Goal: Information Seeking & Learning: Learn about a topic

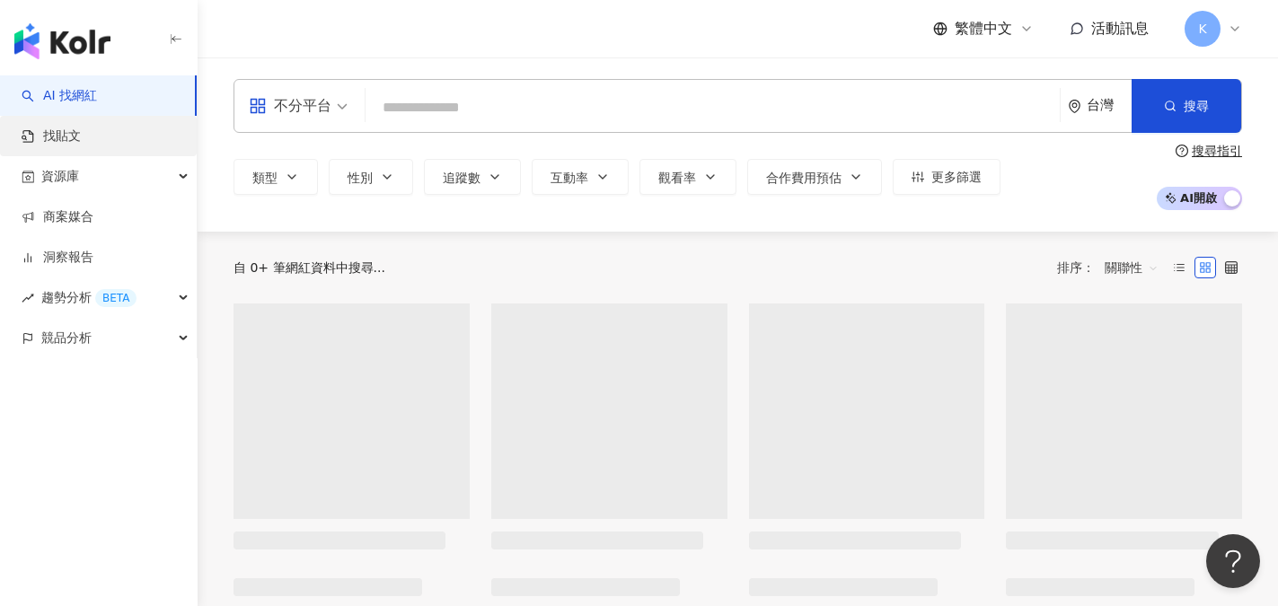
click at [80, 137] on link "找貼文" at bounding box center [51, 137] width 59 height 18
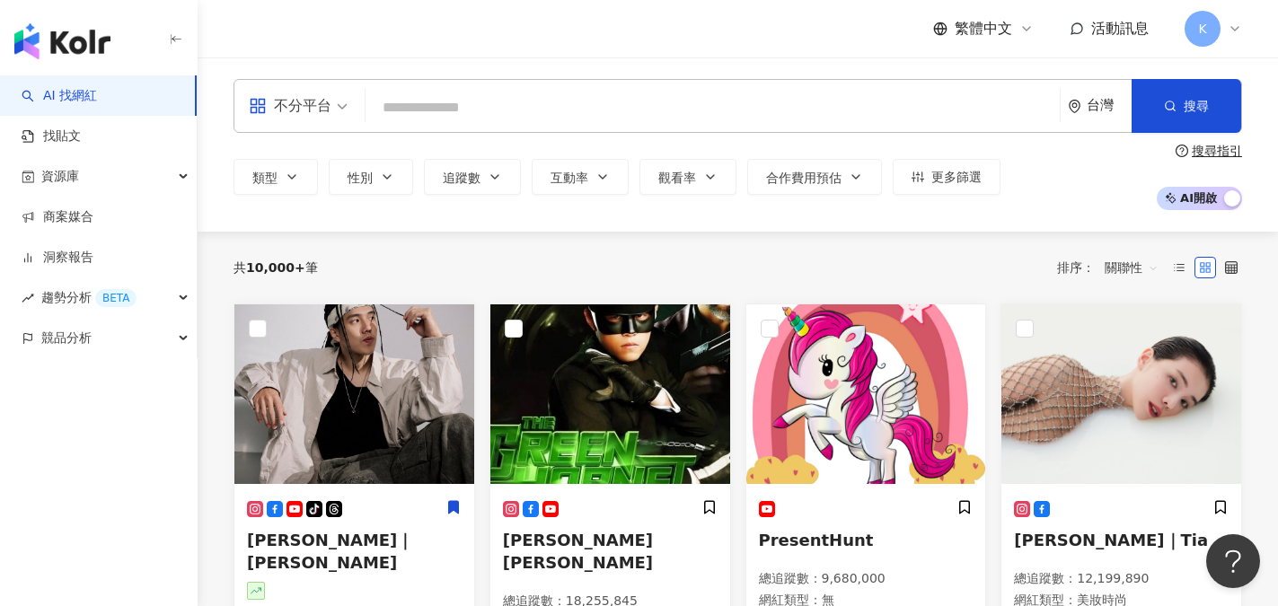
click at [419, 108] on input "search" at bounding box center [713, 108] width 680 height 34
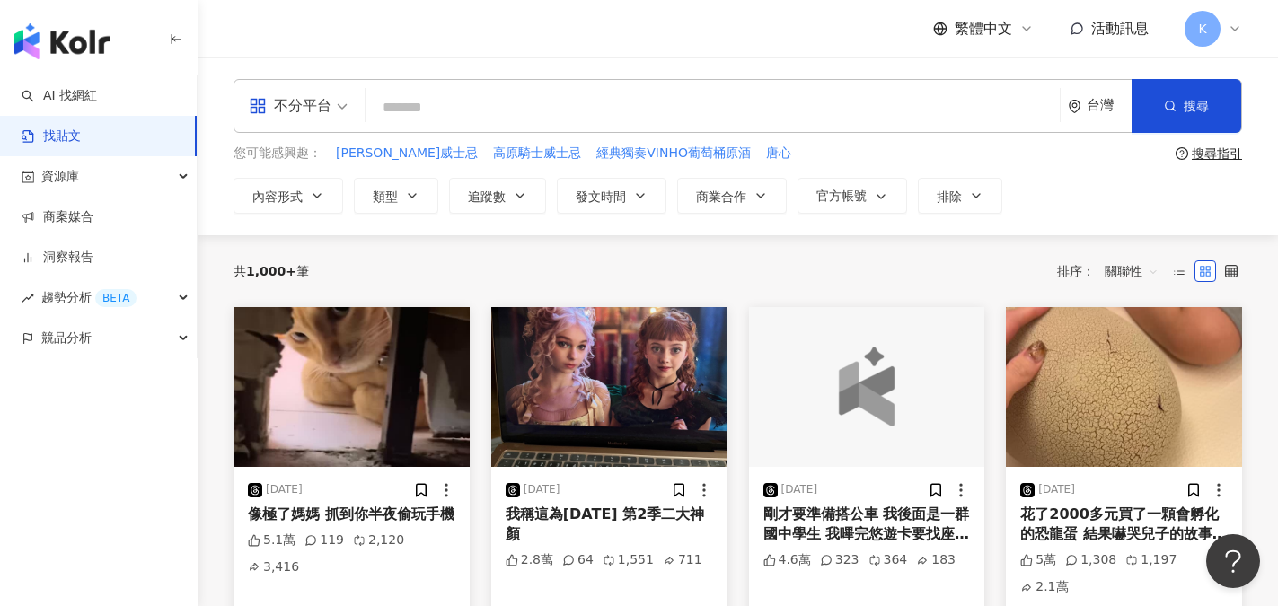
click at [392, 110] on input "search" at bounding box center [713, 107] width 680 height 39
type input "******"
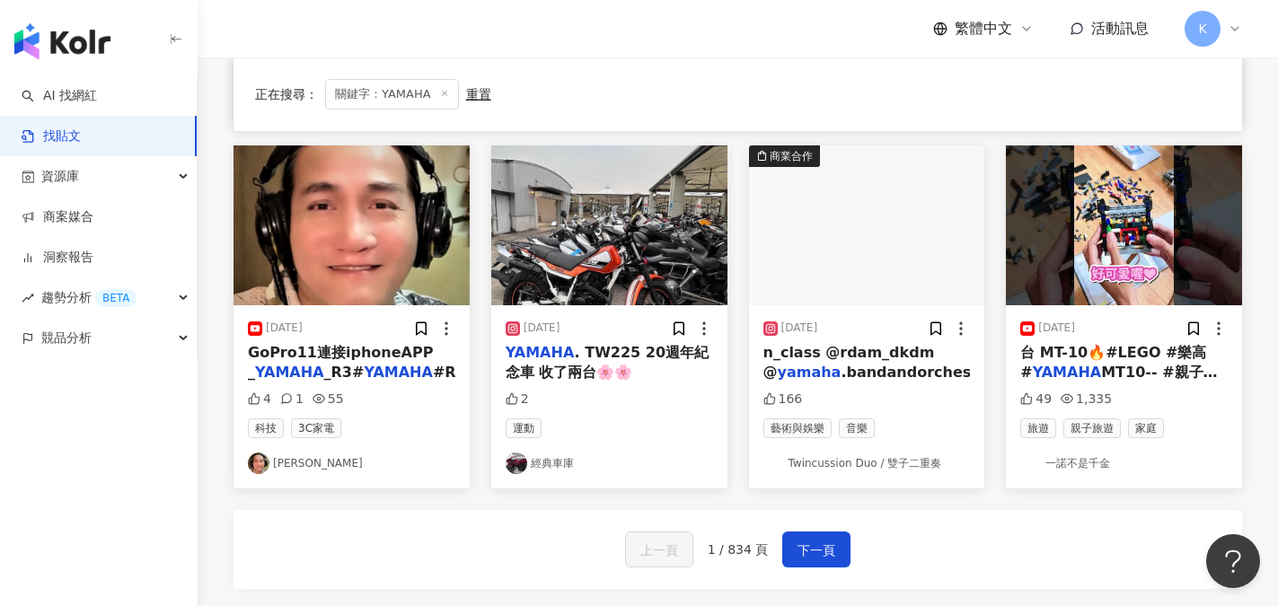
scroll to position [898, 0]
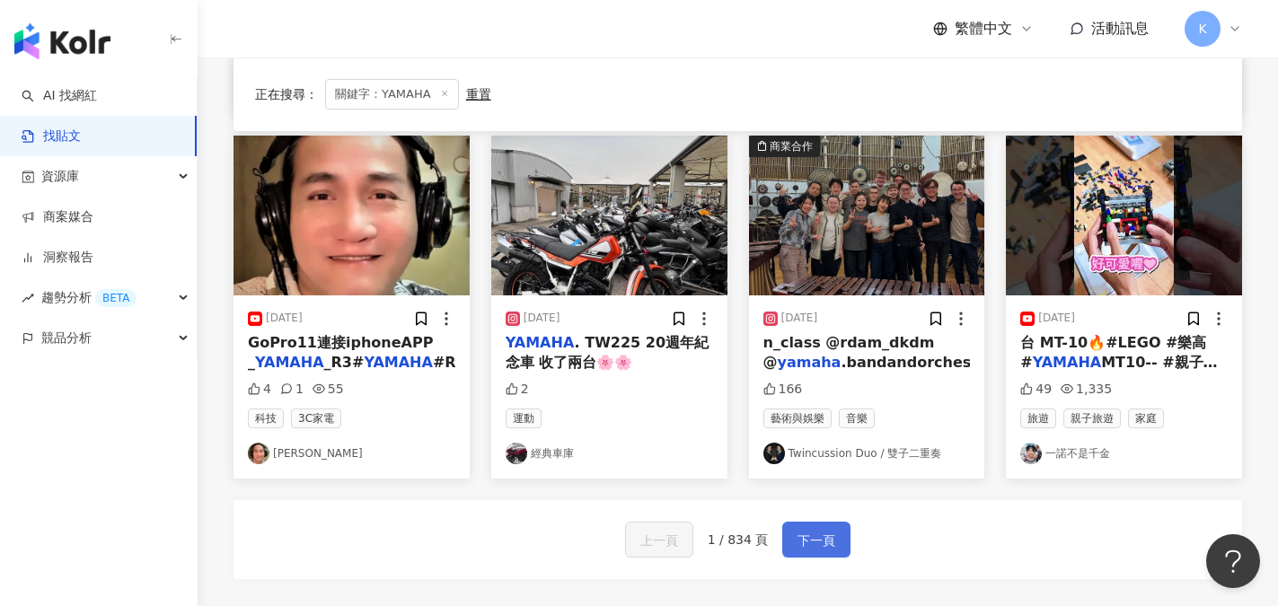
click at [807, 542] on span "下一頁" at bounding box center [817, 541] width 38 height 22
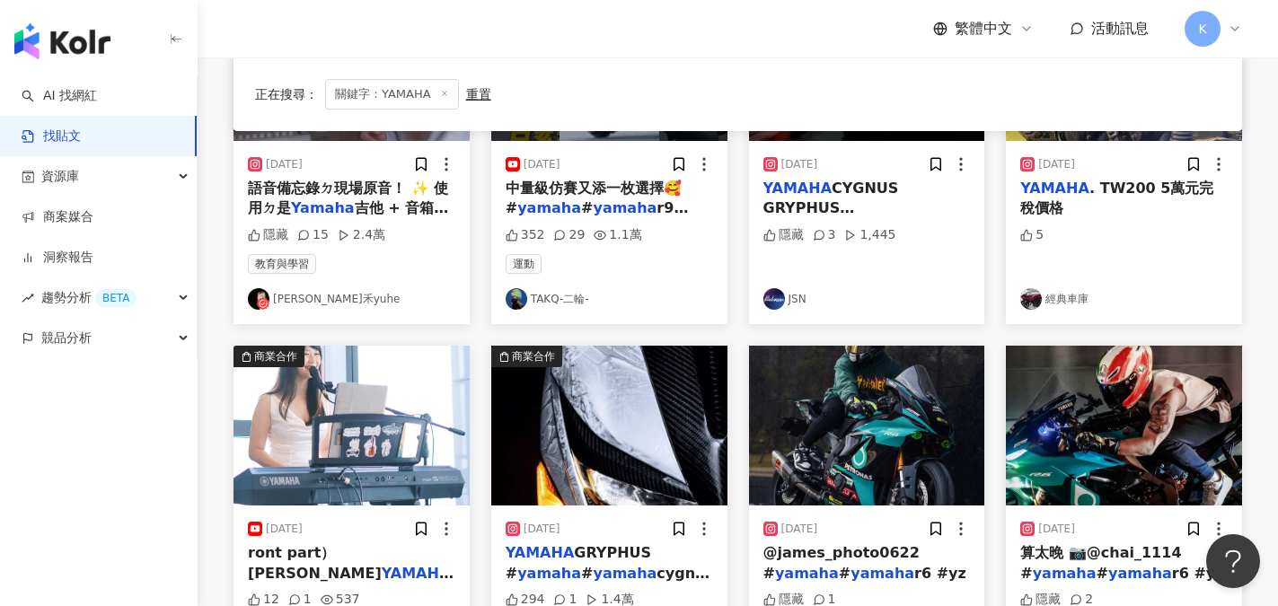
scroll to position [269, 0]
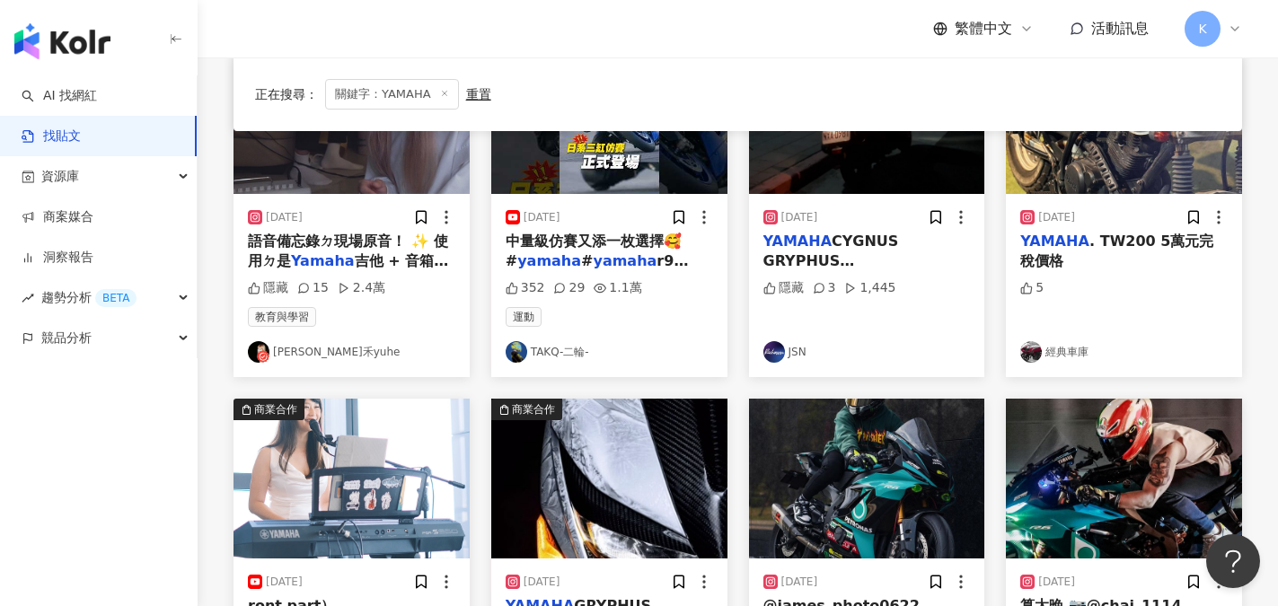
click at [446, 95] on span "關鍵字：YAMAHA" at bounding box center [392, 94] width 134 height 31
click at [444, 92] on icon at bounding box center [444, 93] width 9 height 9
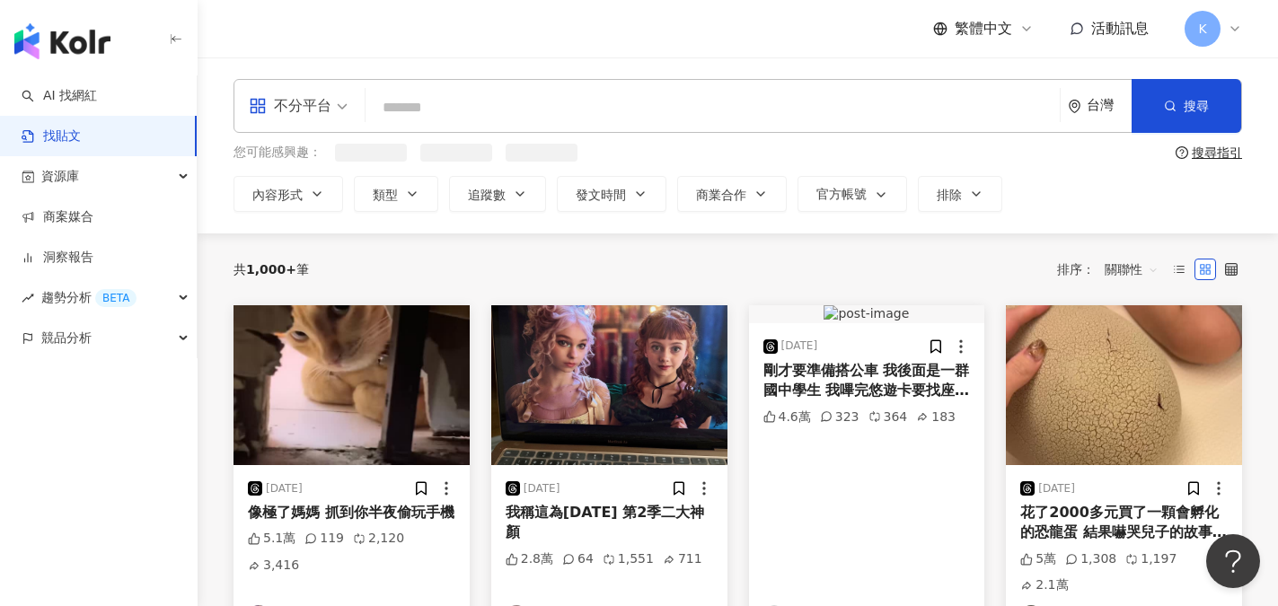
click at [489, 118] on input "search" at bounding box center [713, 107] width 680 height 39
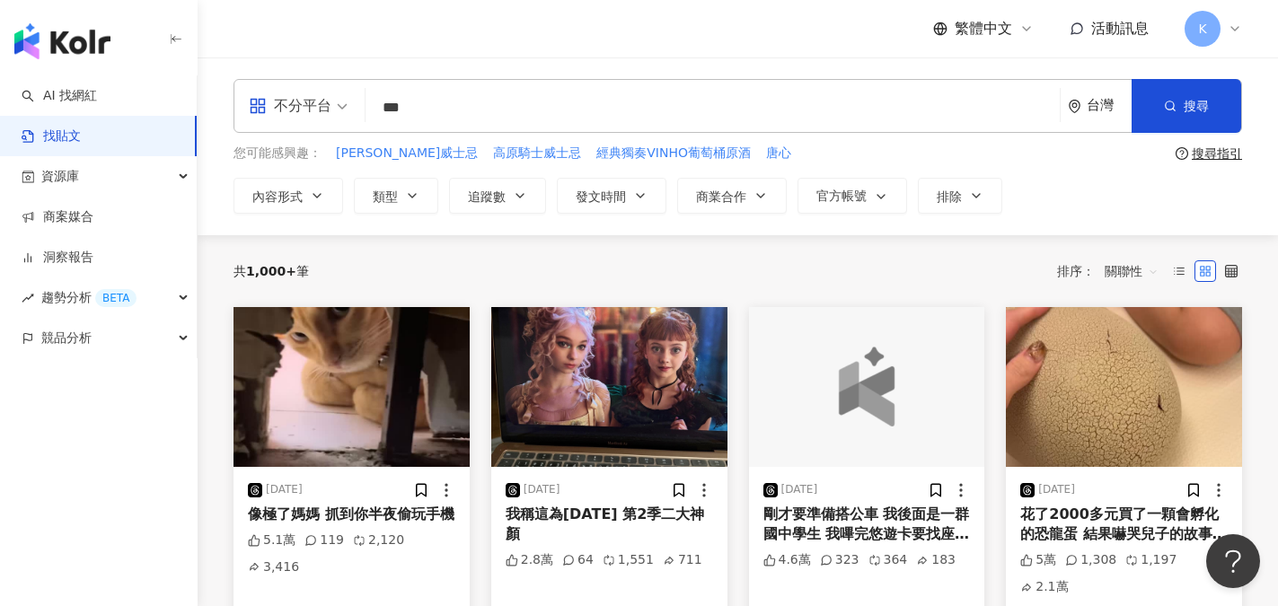
type input "***"
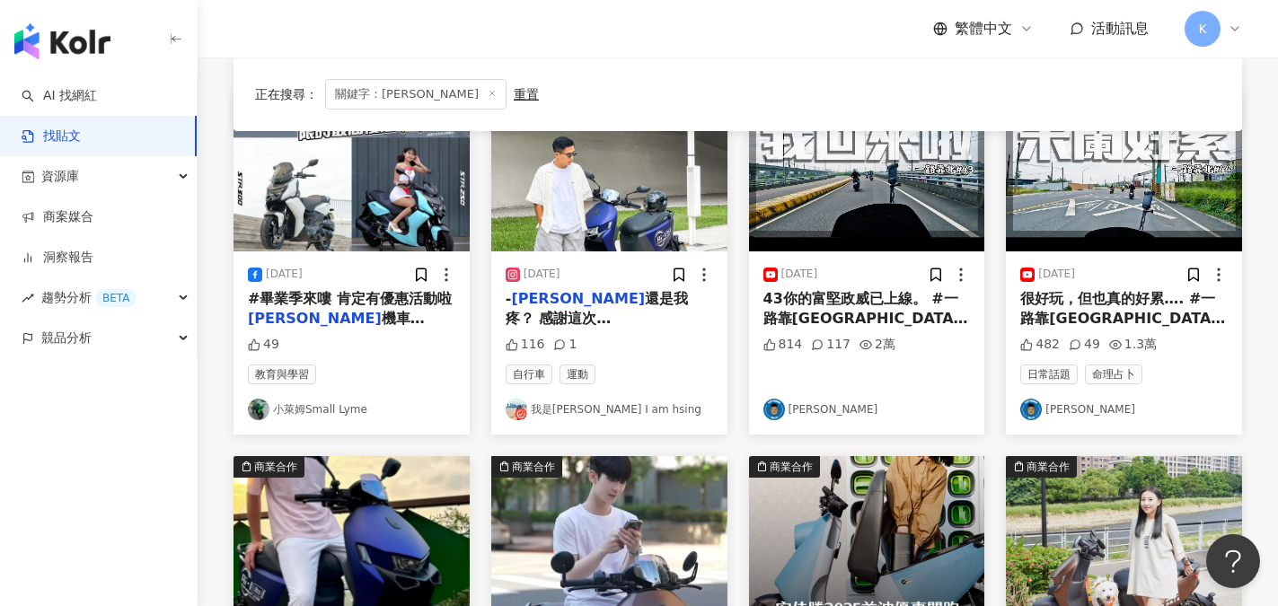
scroll to position [269, 0]
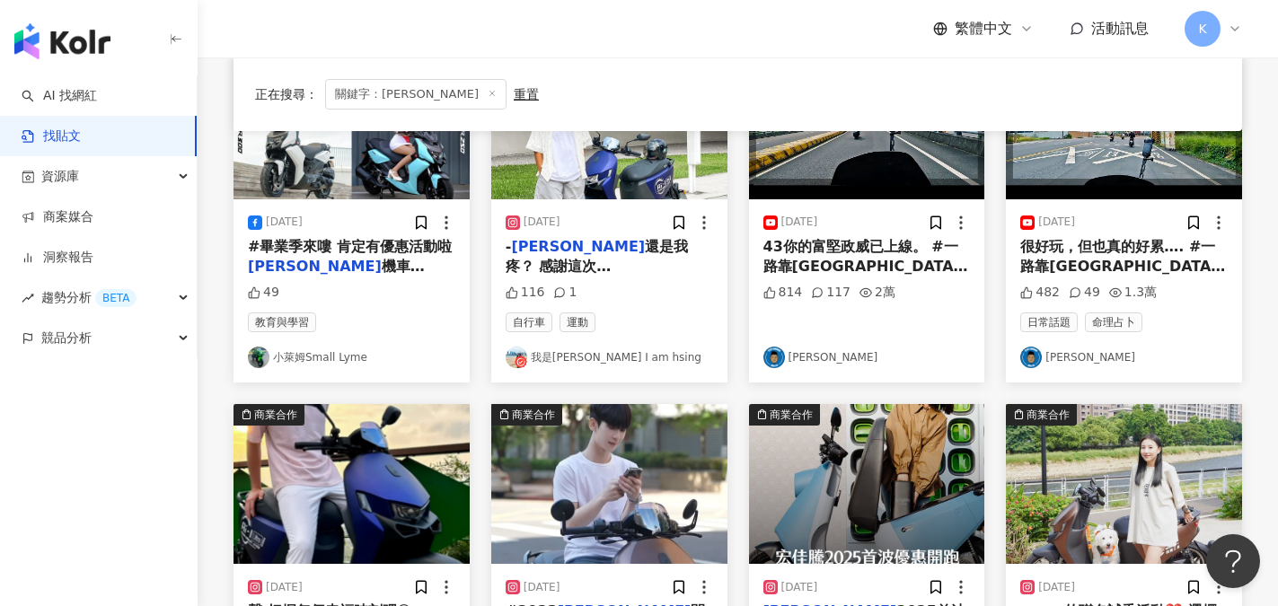
click at [321, 360] on link "小萊姆Small Lyme" at bounding box center [351, 358] width 207 height 22
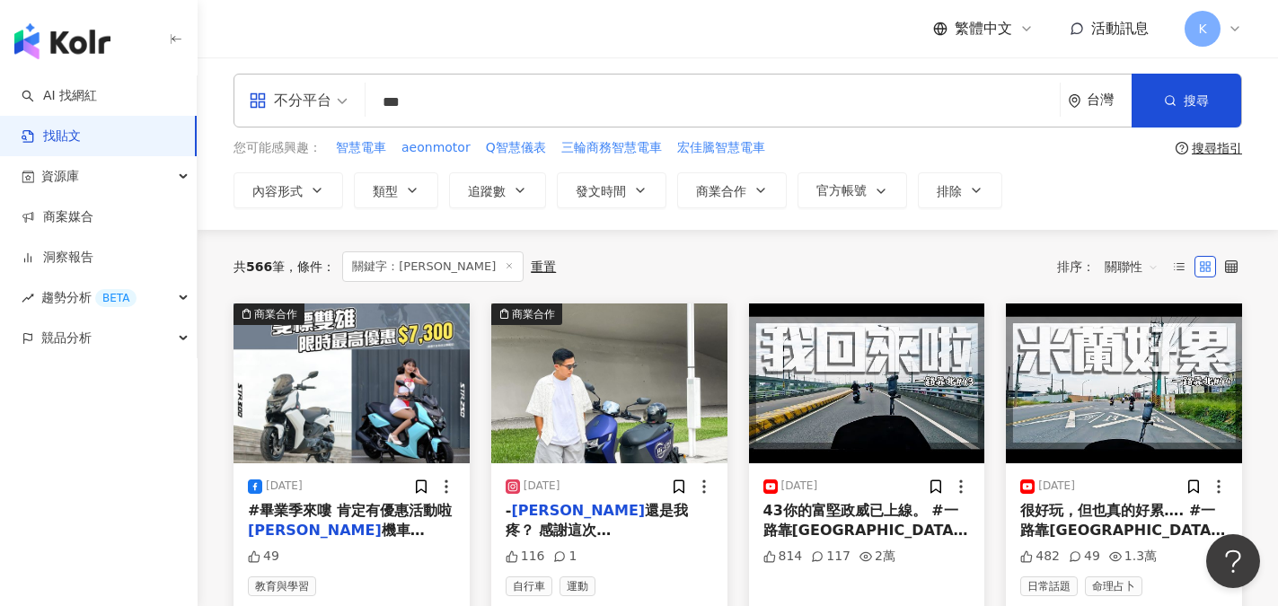
scroll to position [0, 0]
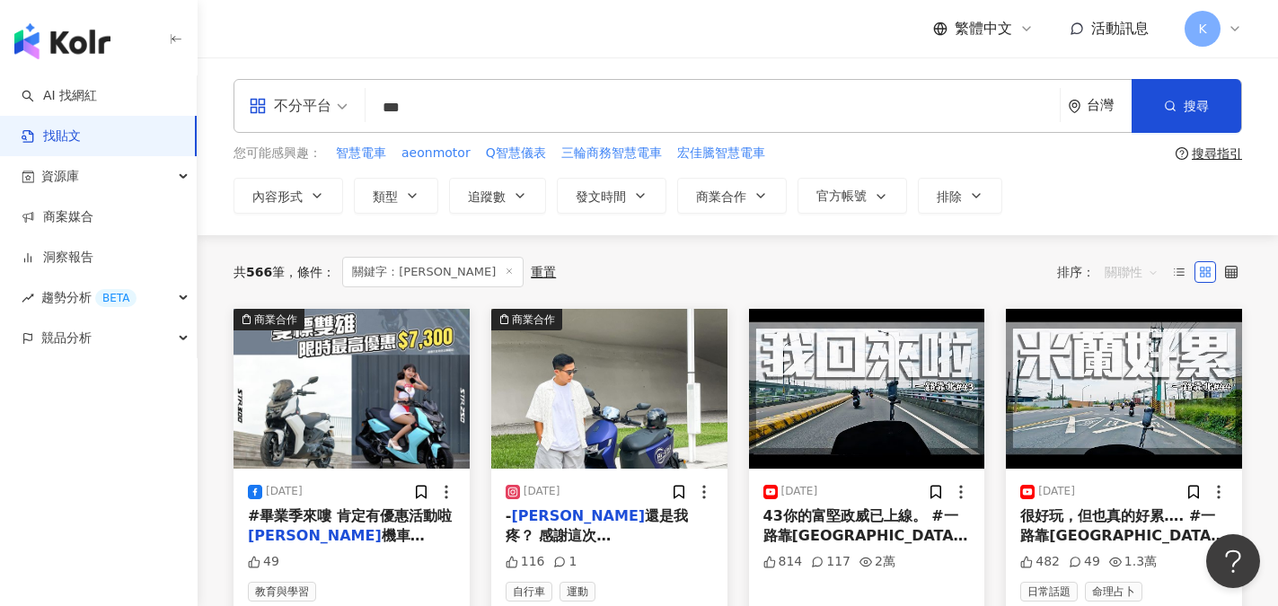
click at [1135, 269] on span "關聯性" at bounding box center [1132, 272] width 54 height 29
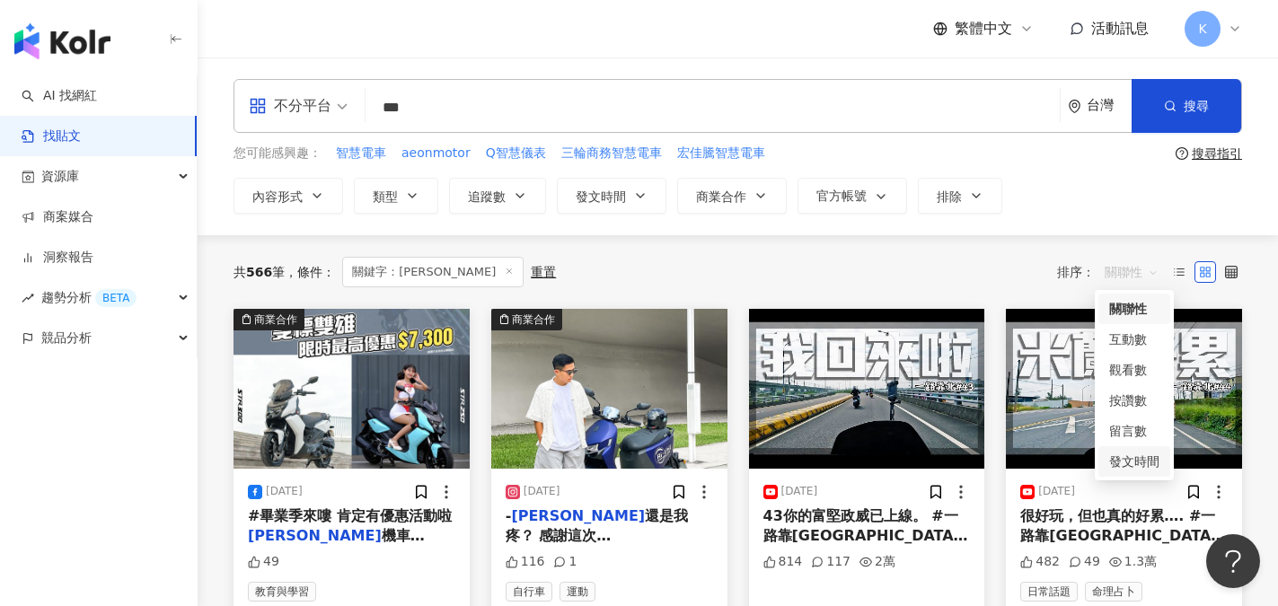
click at [1147, 469] on div "發文時間" at bounding box center [1134, 462] width 50 height 20
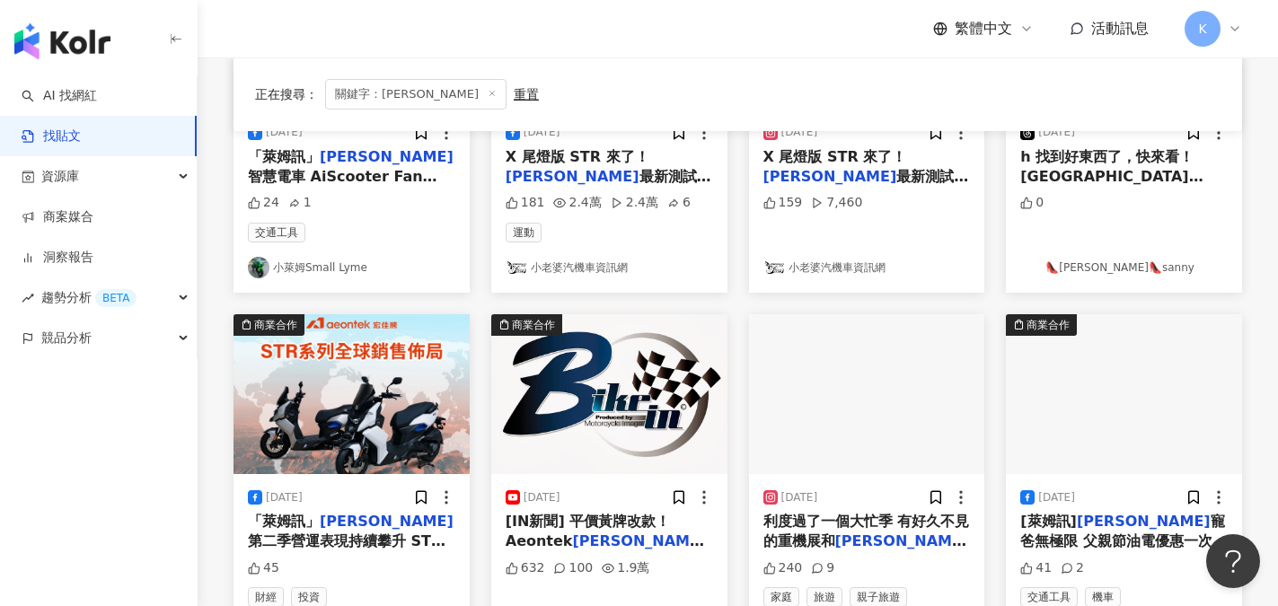
scroll to position [449, 0]
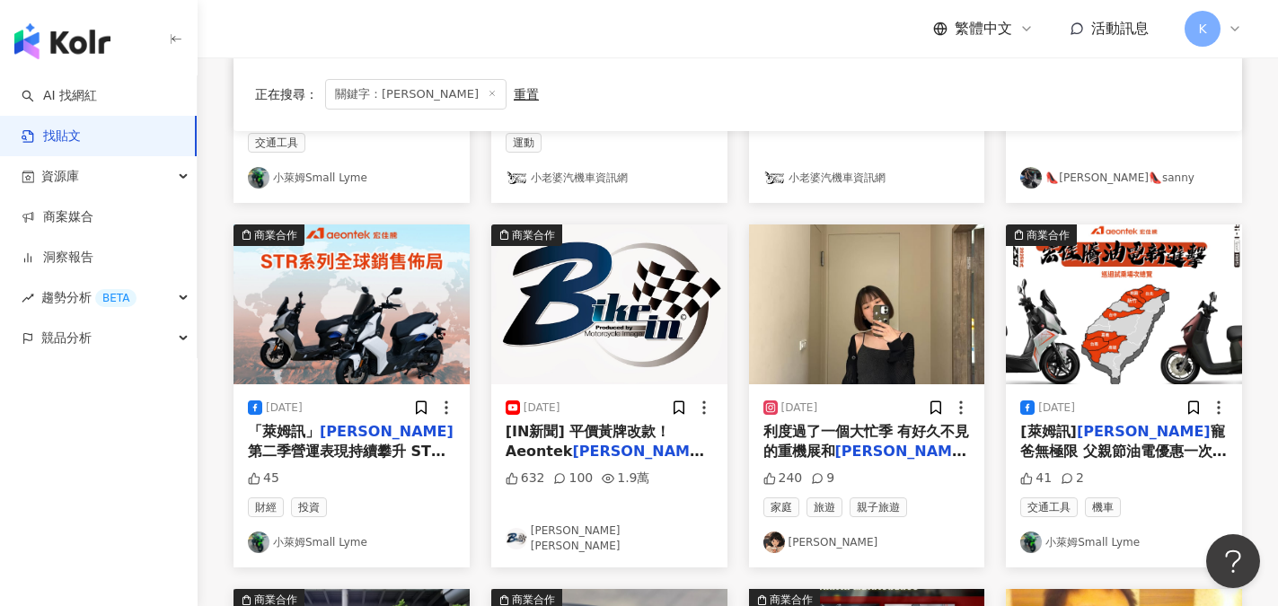
click at [877, 448] on mark "[PERSON_NAME]" at bounding box center [902, 451] width 134 height 17
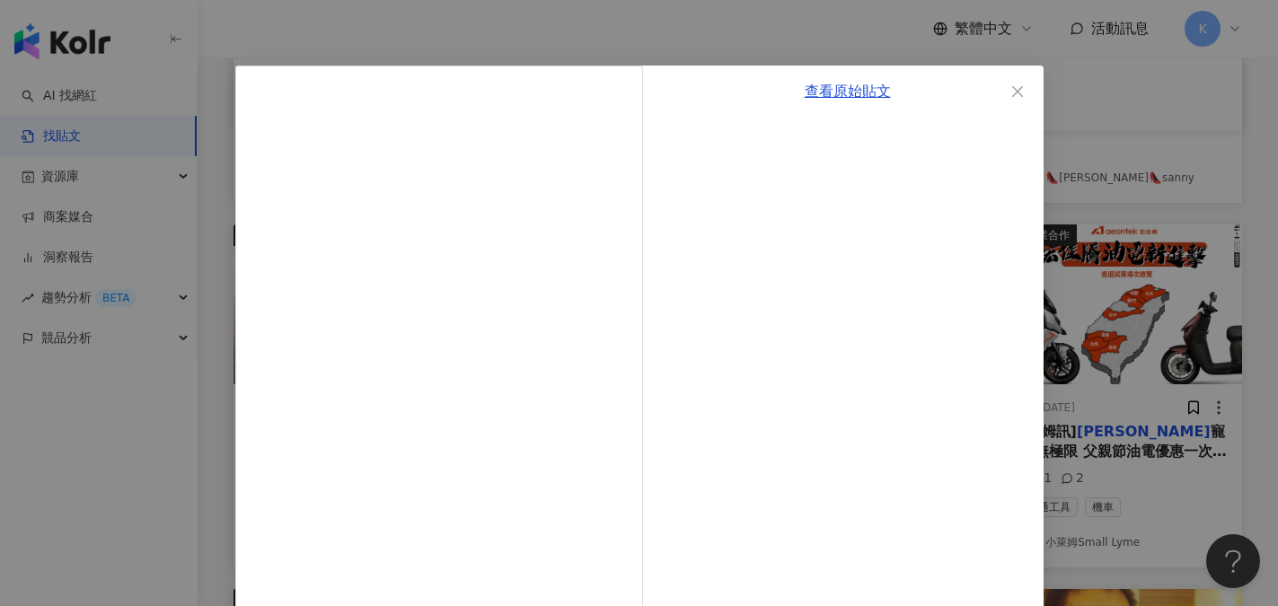
scroll to position [0, 0]
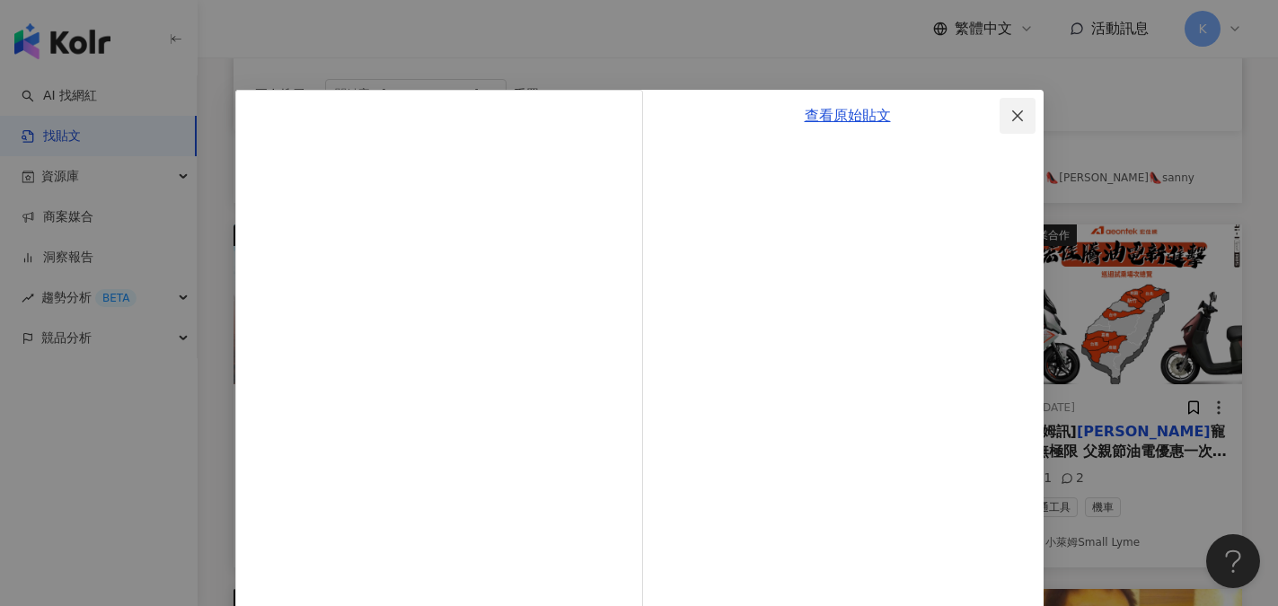
click at [1020, 119] on span "Close" at bounding box center [1018, 116] width 36 height 14
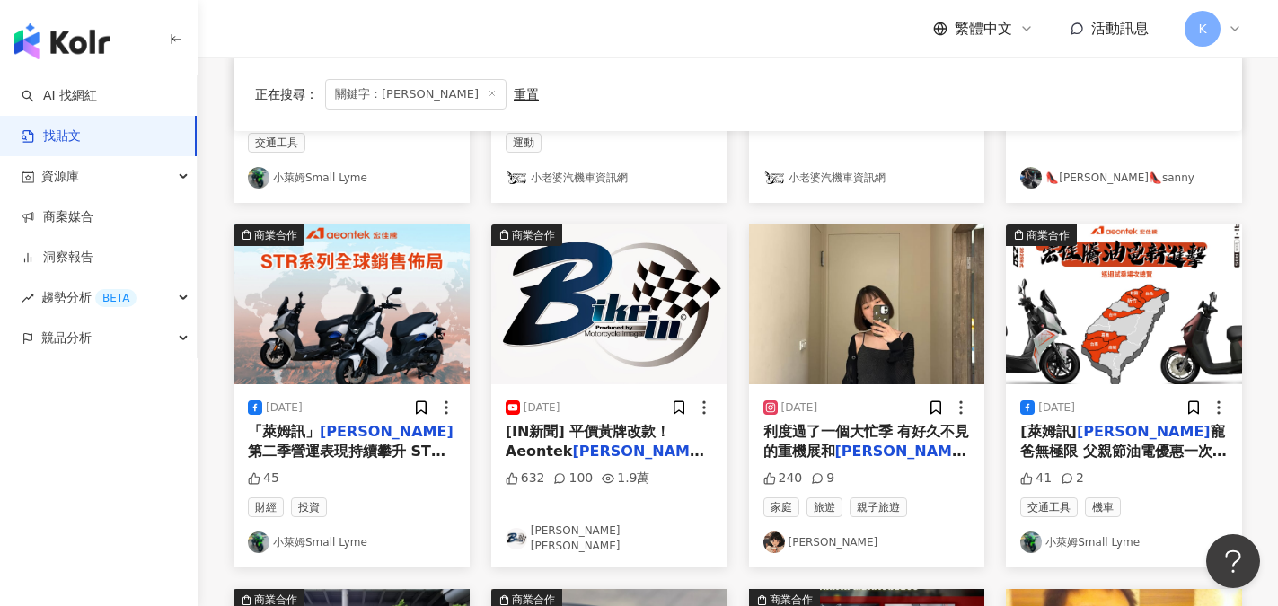
click at [889, 463] on span "記者會、葡眾說明會、高原騎士社群" at bounding box center [863, 481] width 201 height 37
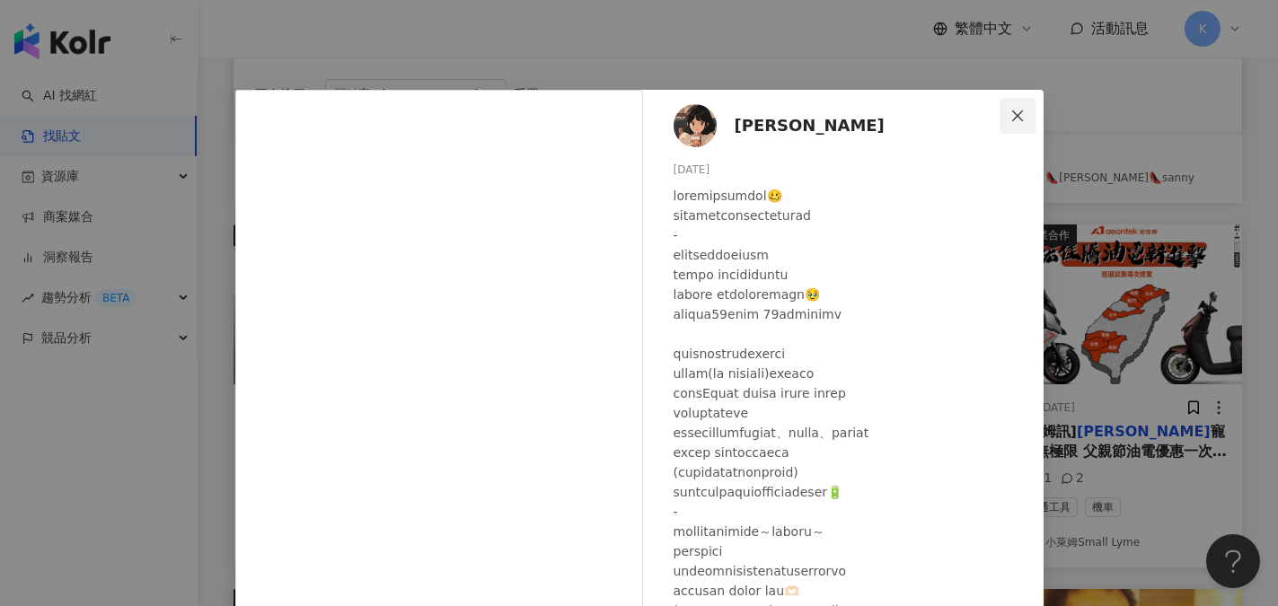
click at [1012, 117] on icon "close" at bounding box center [1017, 115] width 11 height 11
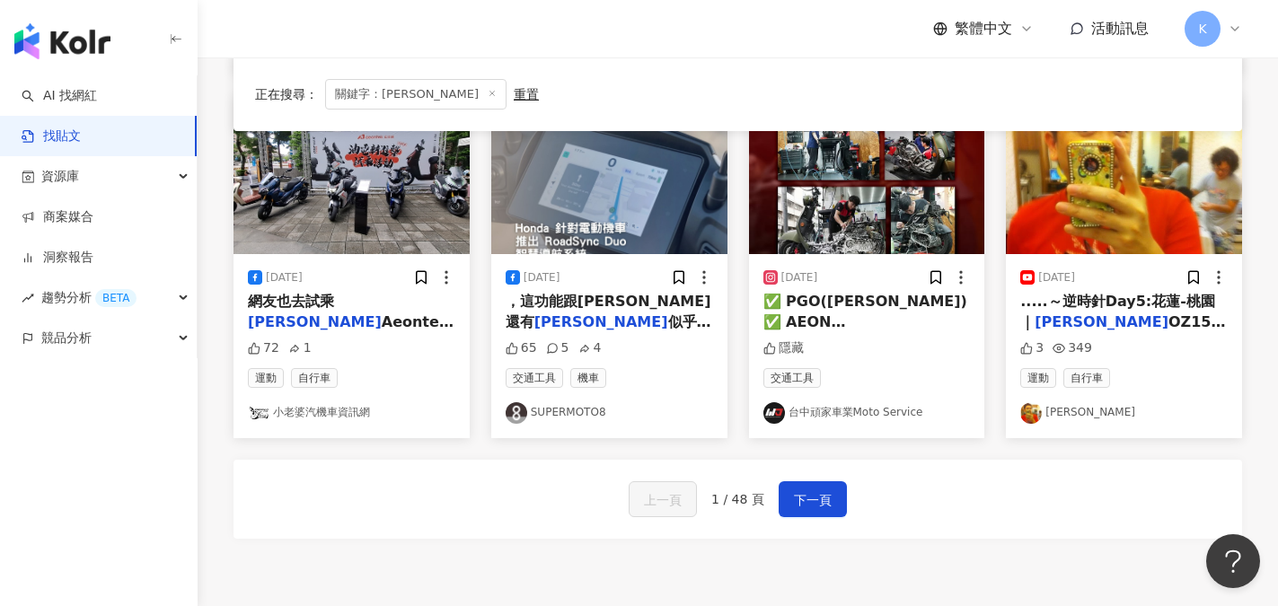
scroll to position [988, 0]
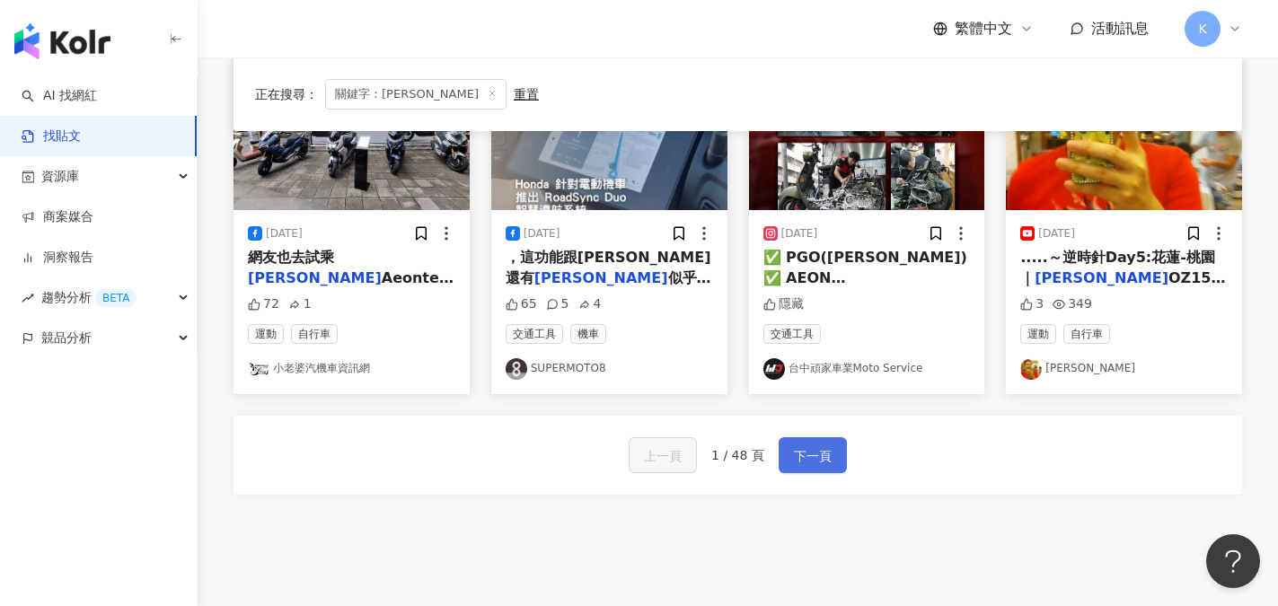
click at [804, 453] on span "下一頁" at bounding box center [813, 456] width 38 height 22
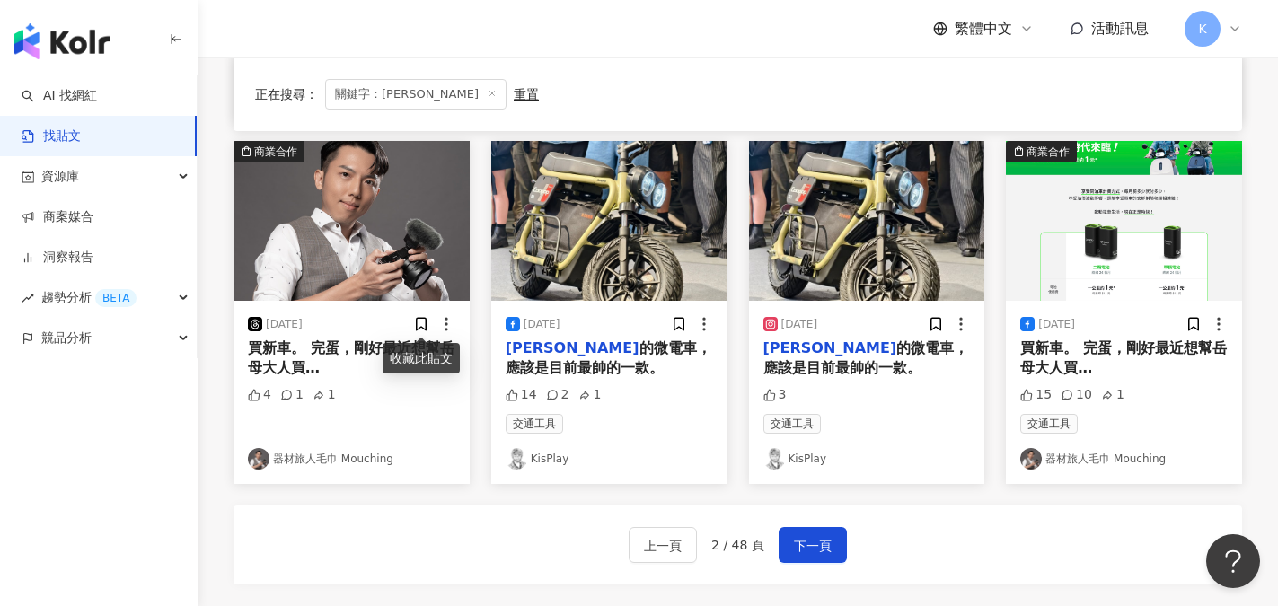
scroll to position [924, 0]
click at [321, 354] on span "買新車。 完蛋，剛好最近想幫岳母大人買" at bounding box center [351, 358] width 207 height 37
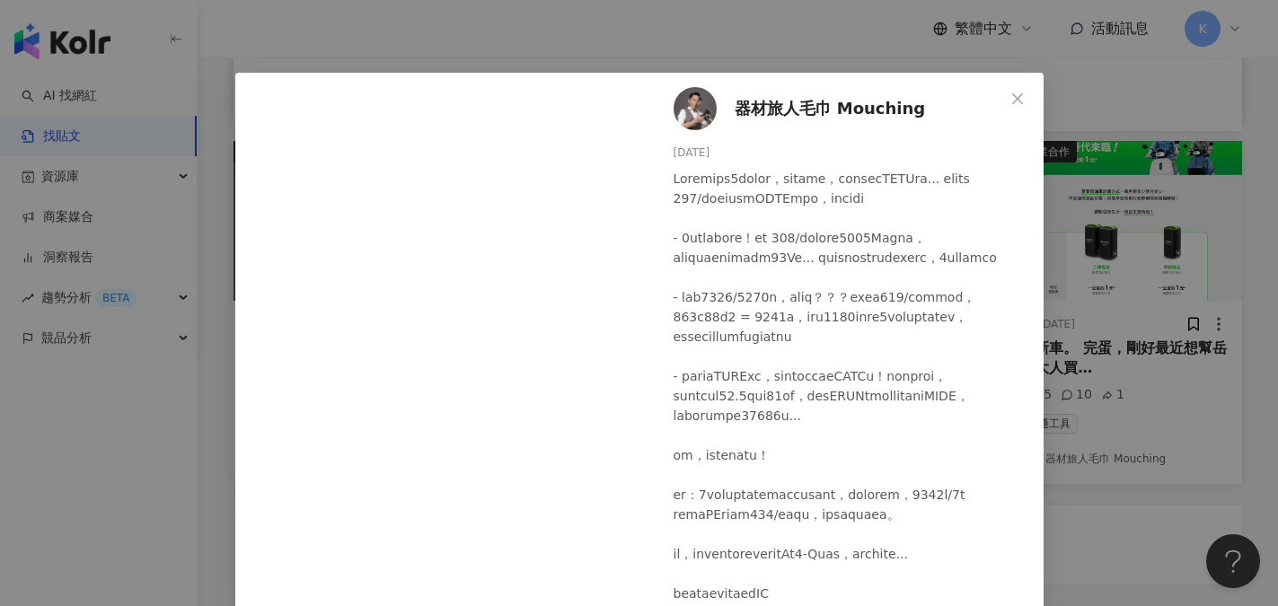
scroll to position [0, 0]
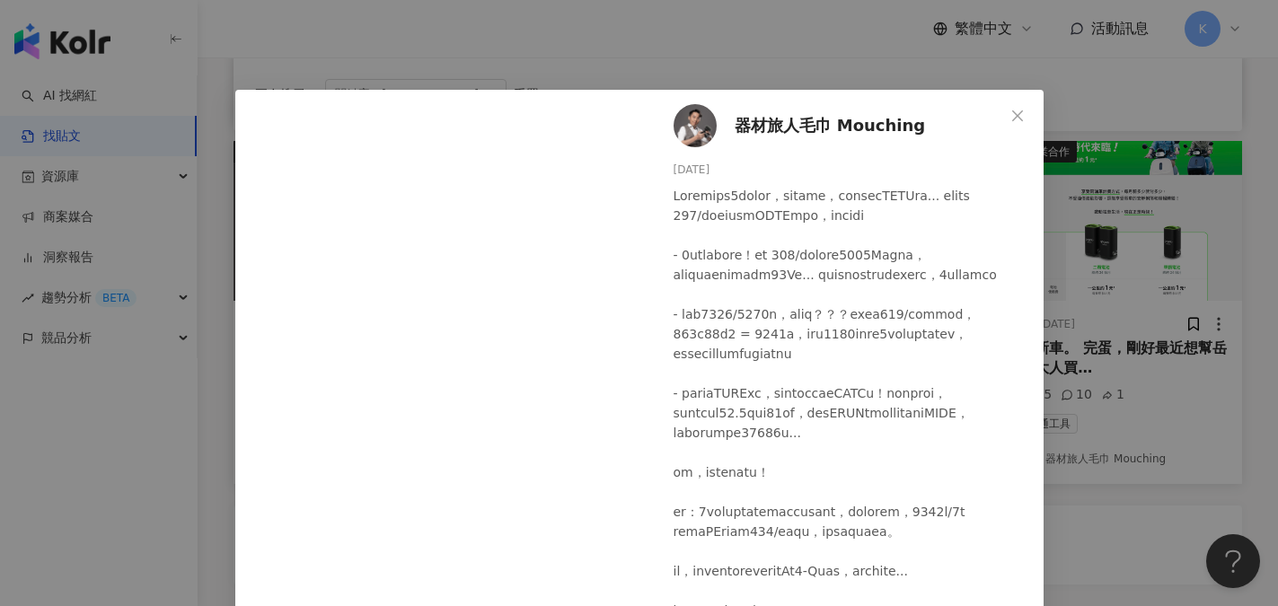
click at [770, 130] on span "器材旅人毛巾 Mouching" at bounding box center [830, 125] width 191 height 25
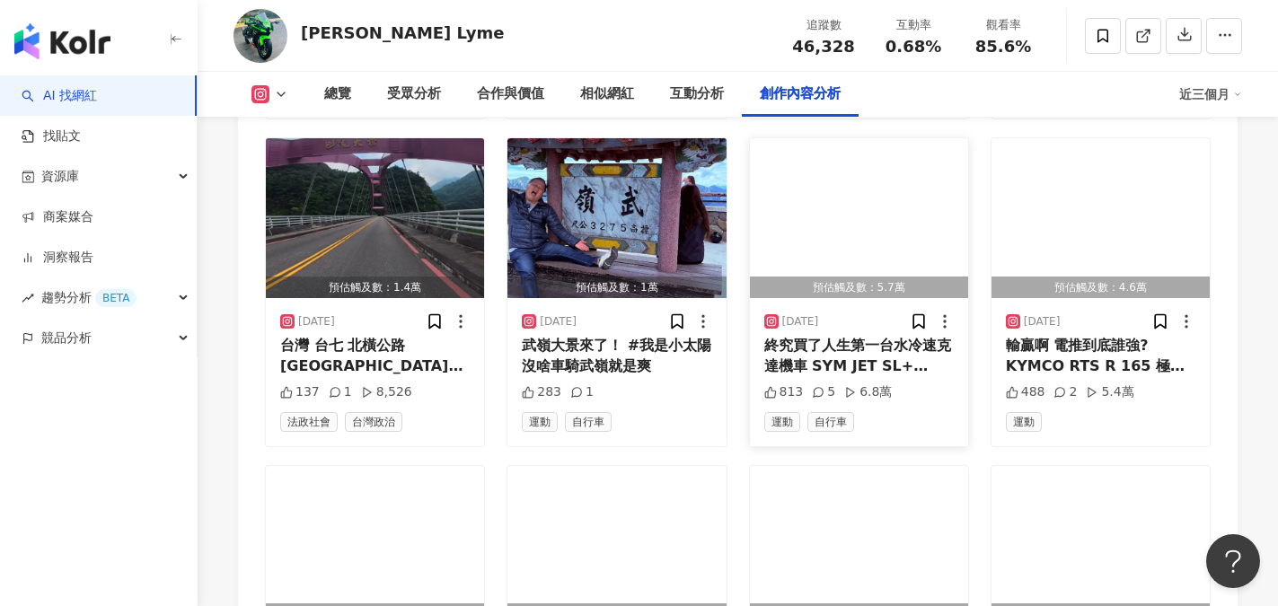
scroll to position [6018, 0]
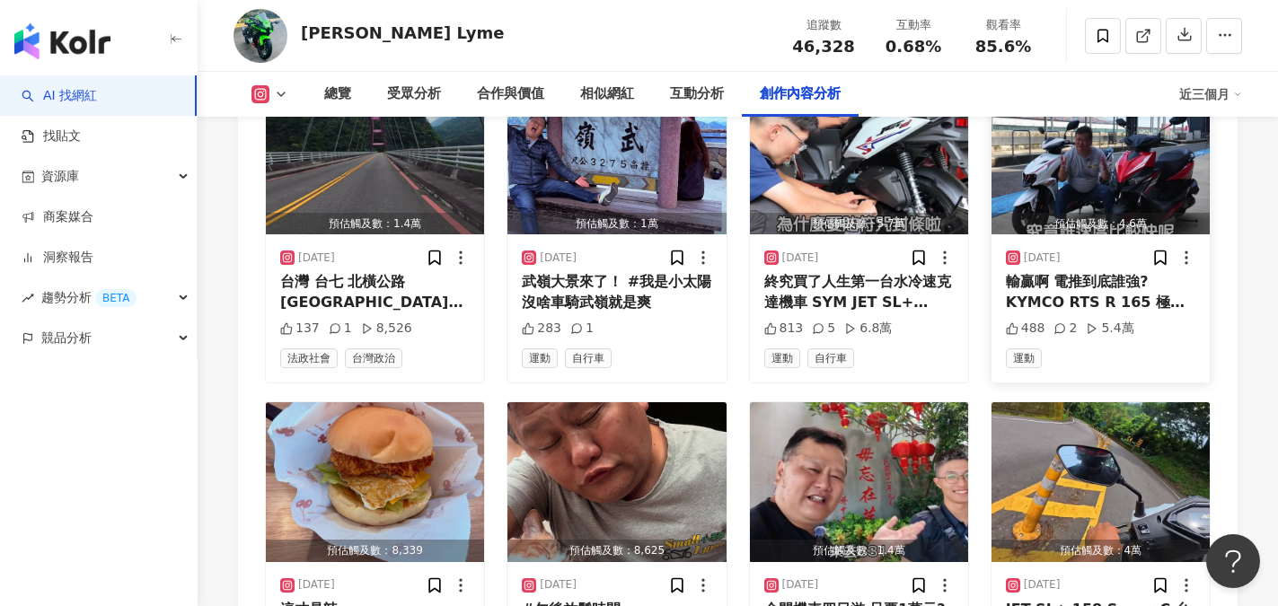
click at [1089, 307] on div "輸贏啊 電推到底誰強? KYMCO RTS R 165 極限對決 SYM JET SL+ SUPER C 0~600公尺 #完整影片小萊姆yt頻道觀賞" at bounding box center [1101, 292] width 190 height 40
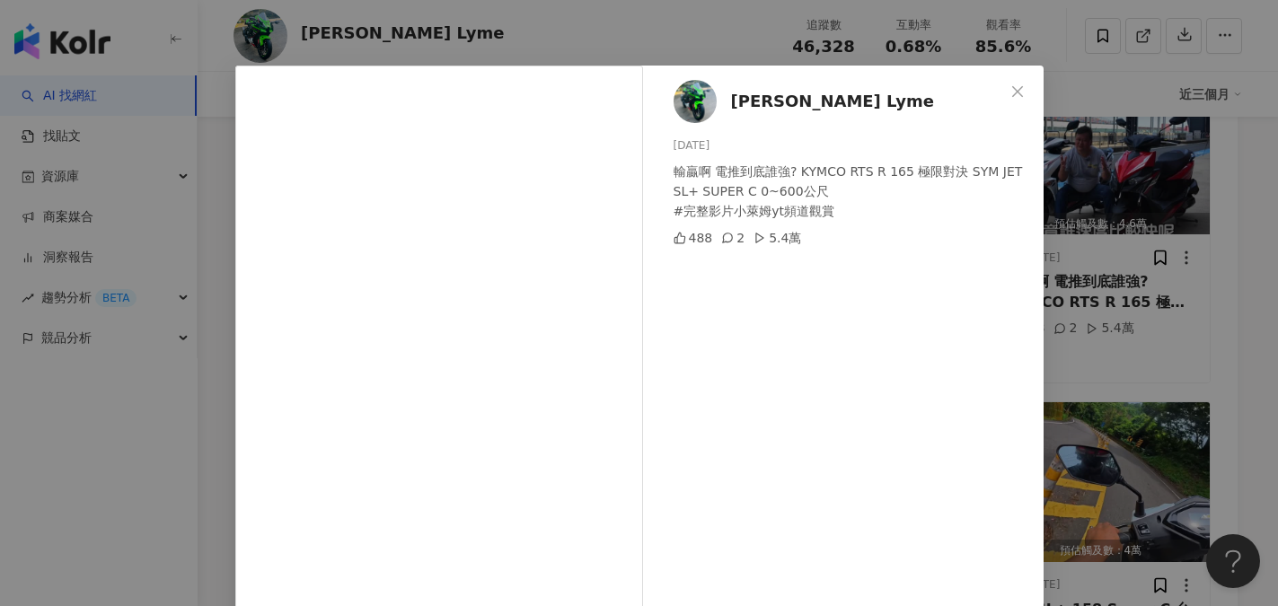
scroll to position [0, 0]
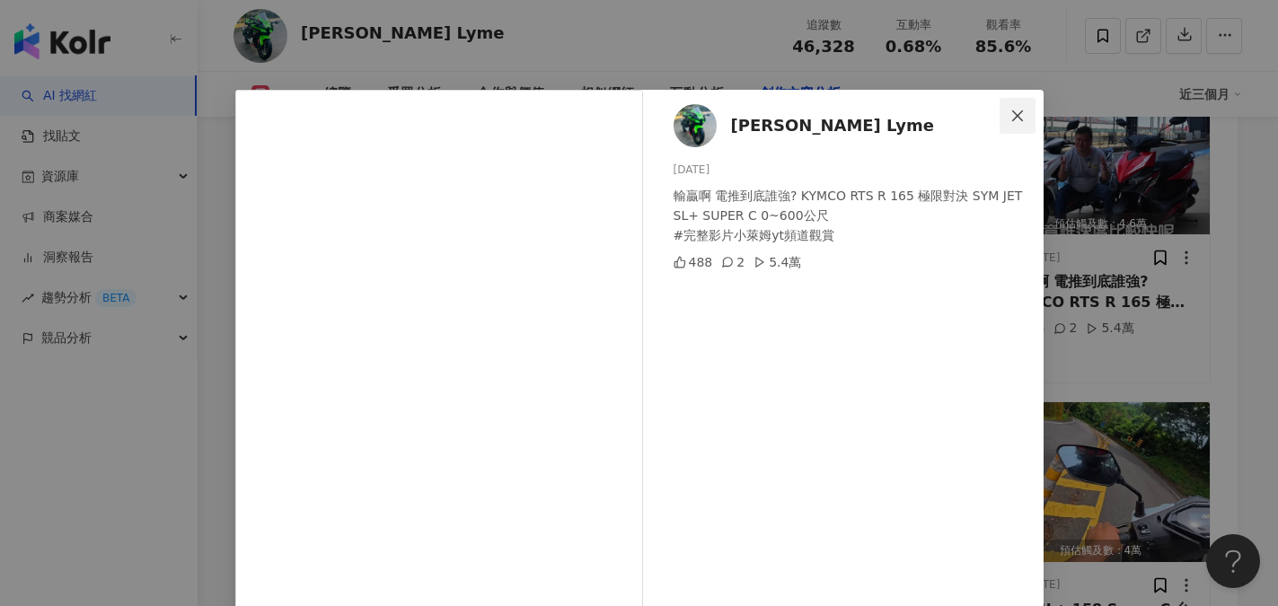
click at [1014, 105] on button "Close" at bounding box center [1018, 116] width 36 height 36
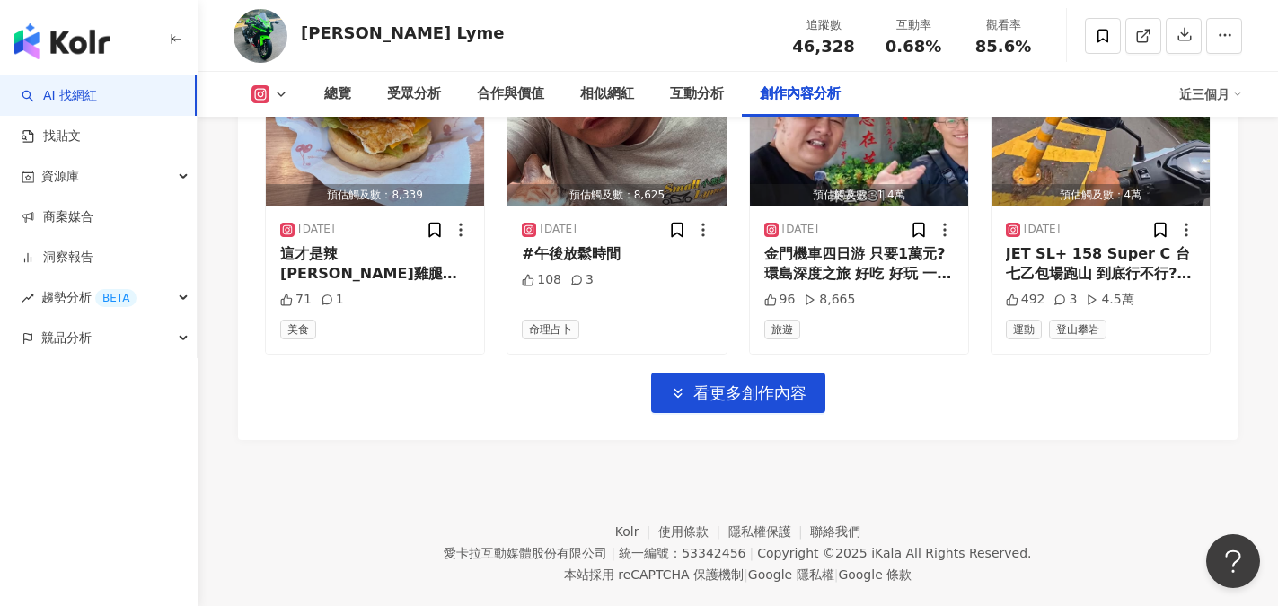
scroll to position [6377, 0]
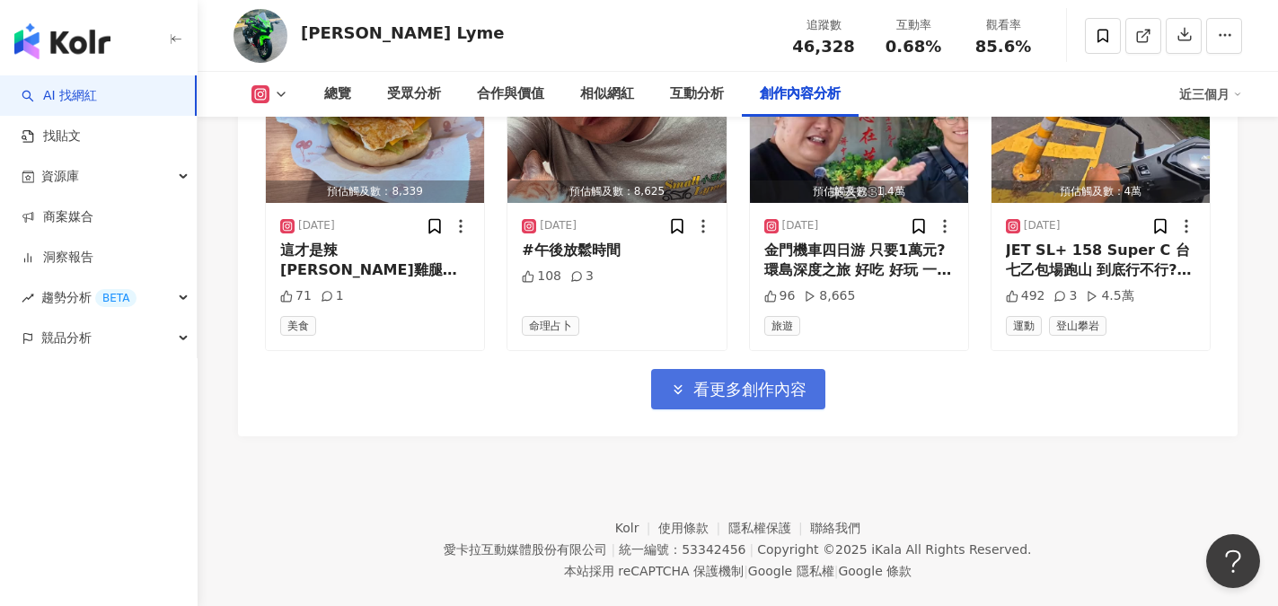
click at [759, 400] on span "看更多創作內容" at bounding box center [749, 390] width 113 height 20
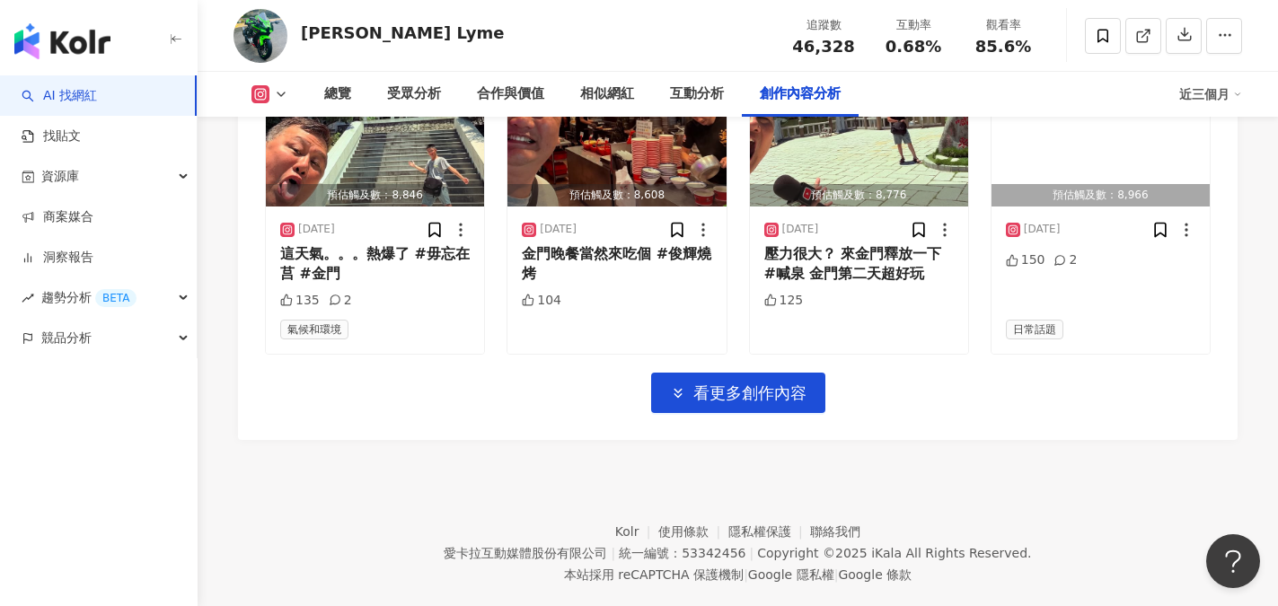
scroll to position [7365, 0]
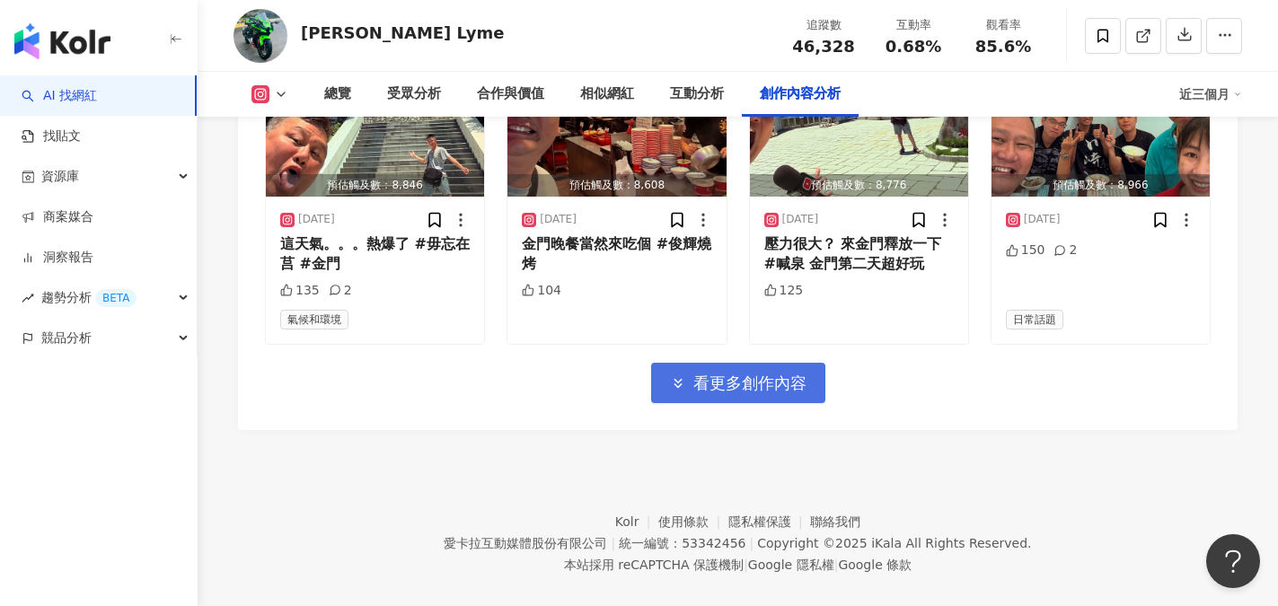
click at [715, 393] on span "看更多創作內容" at bounding box center [749, 384] width 113 height 20
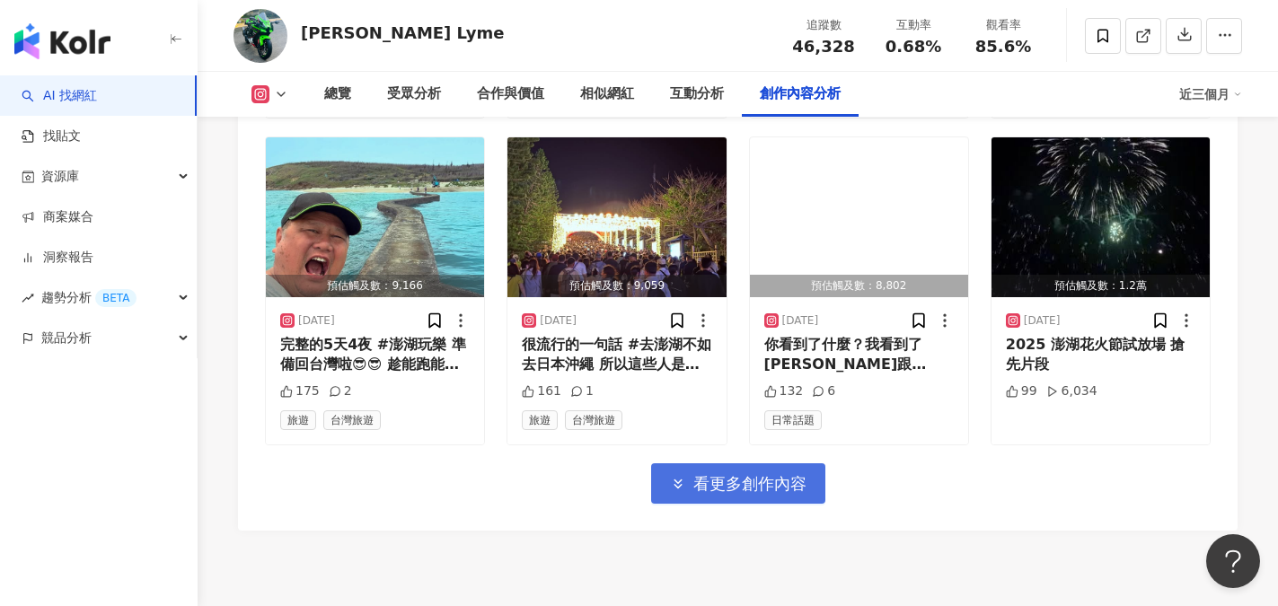
scroll to position [8263, 0]
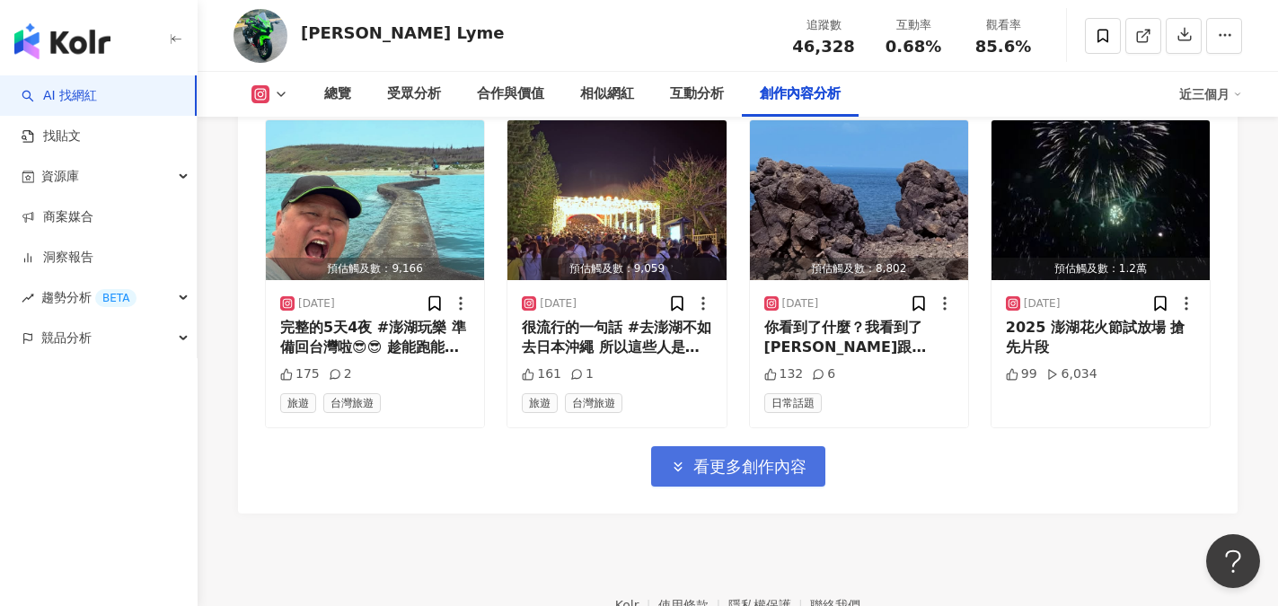
click at [741, 471] on button "看更多創作內容" at bounding box center [738, 466] width 174 height 40
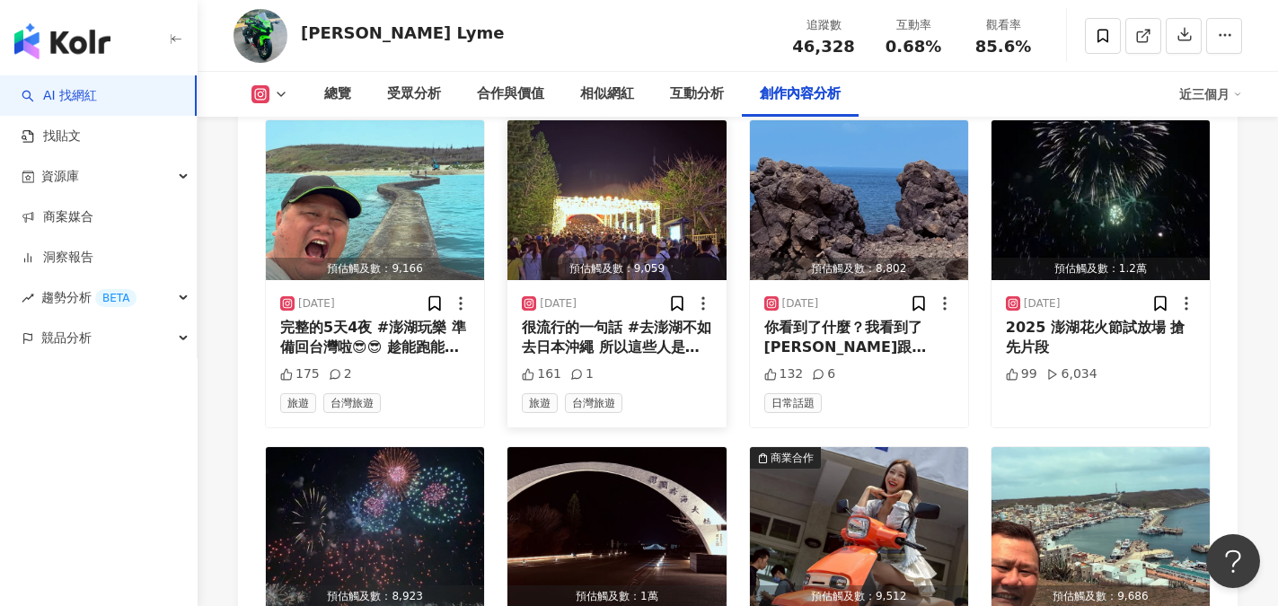
click at [648, 358] on div "很流行的一句話 #去澎湖不如去日本沖繩 所以這些人是怎麼了🥶🥶 #2025花火節試放場" at bounding box center [617, 338] width 190 height 40
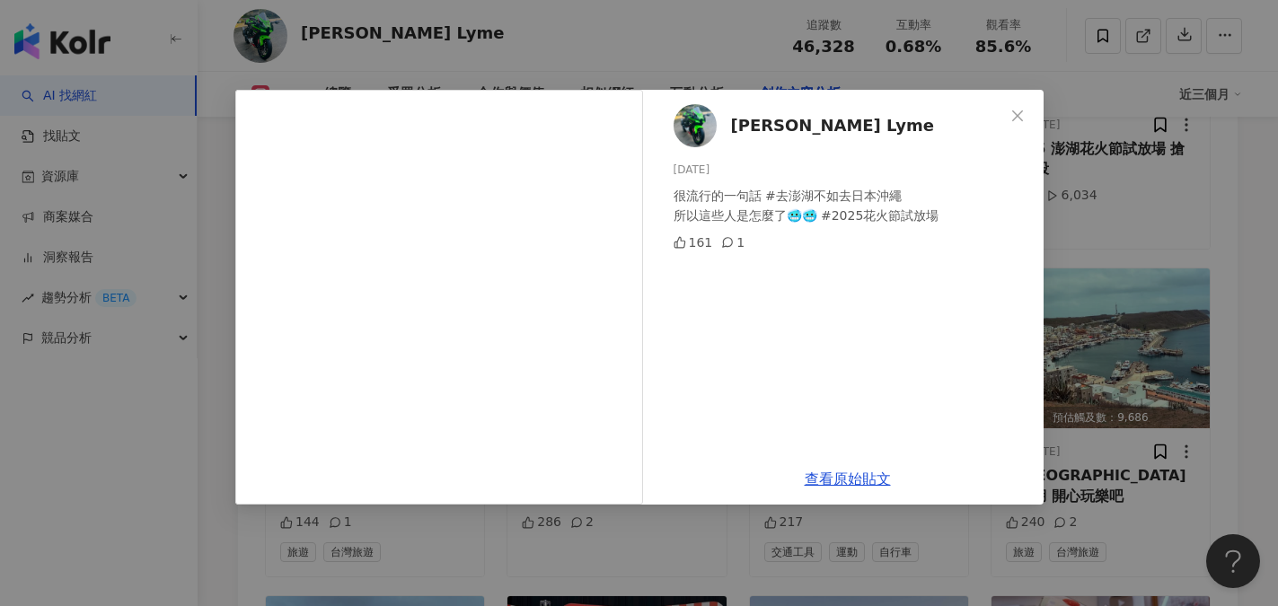
scroll to position [8443, 0]
click at [1023, 119] on icon "close" at bounding box center [1017, 116] width 14 height 14
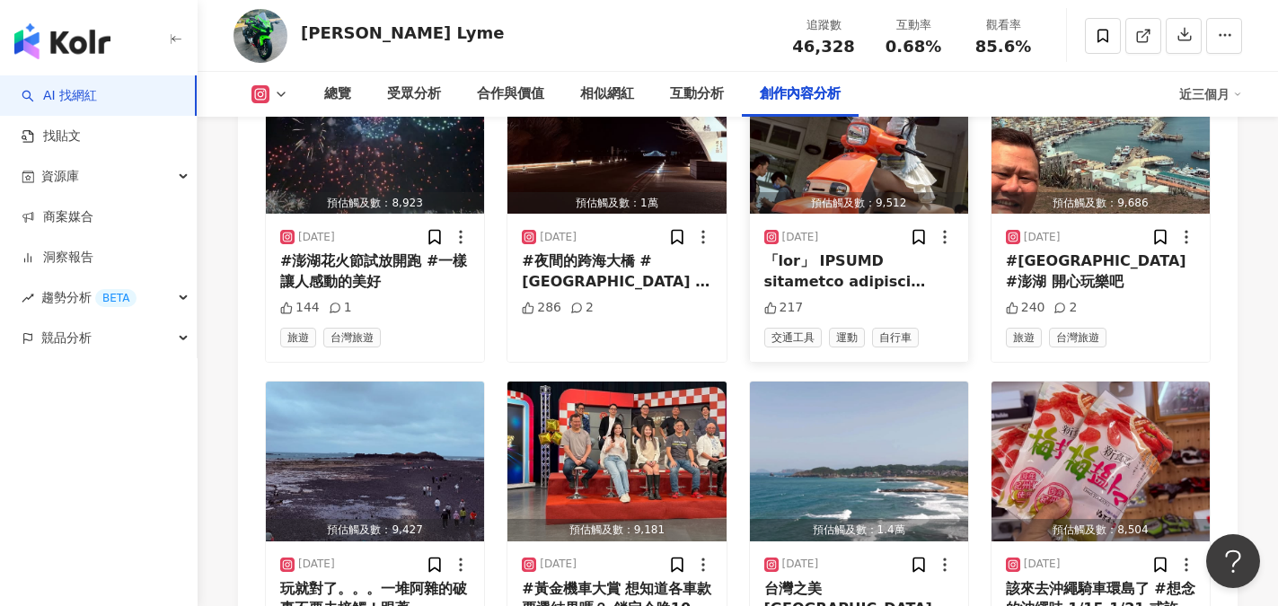
scroll to position [8712, 0]
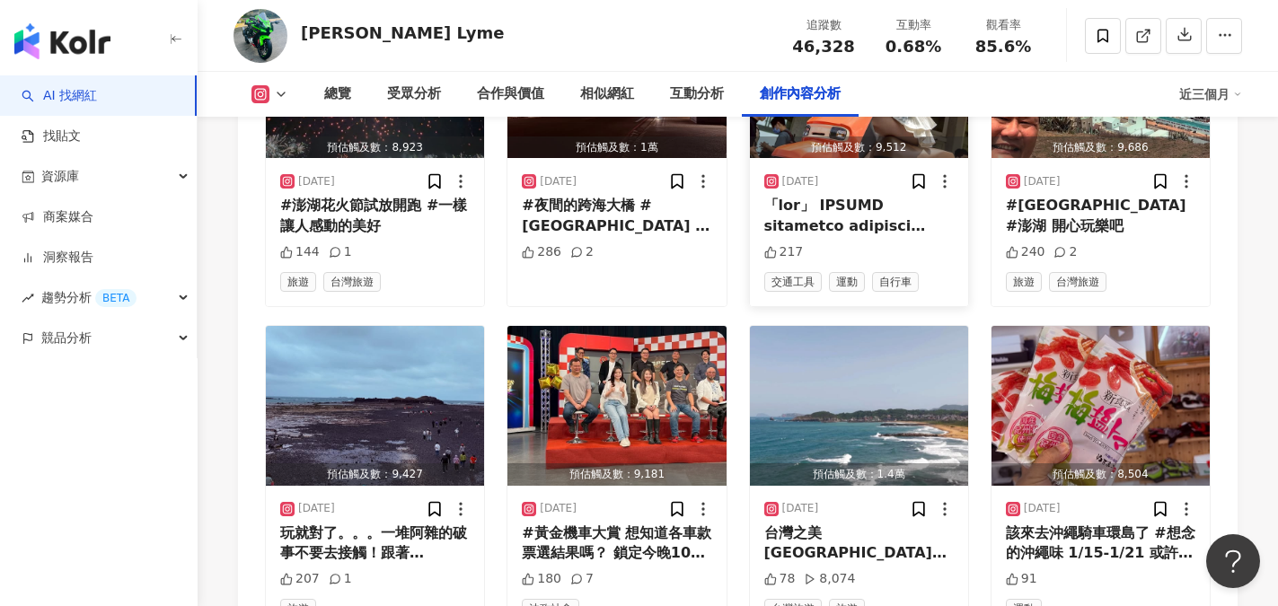
click at [856, 236] on div at bounding box center [859, 216] width 190 height 40
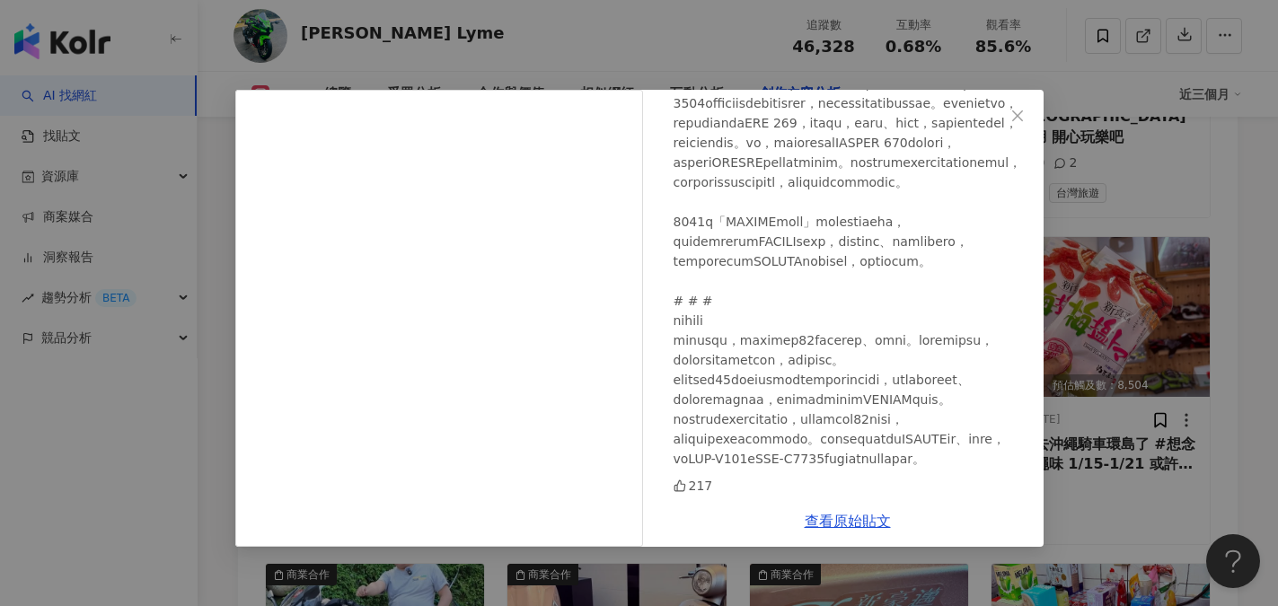
scroll to position [8802, 0]
click at [863, 522] on link "查看原始貼文" at bounding box center [848, 521] width 86 height 17
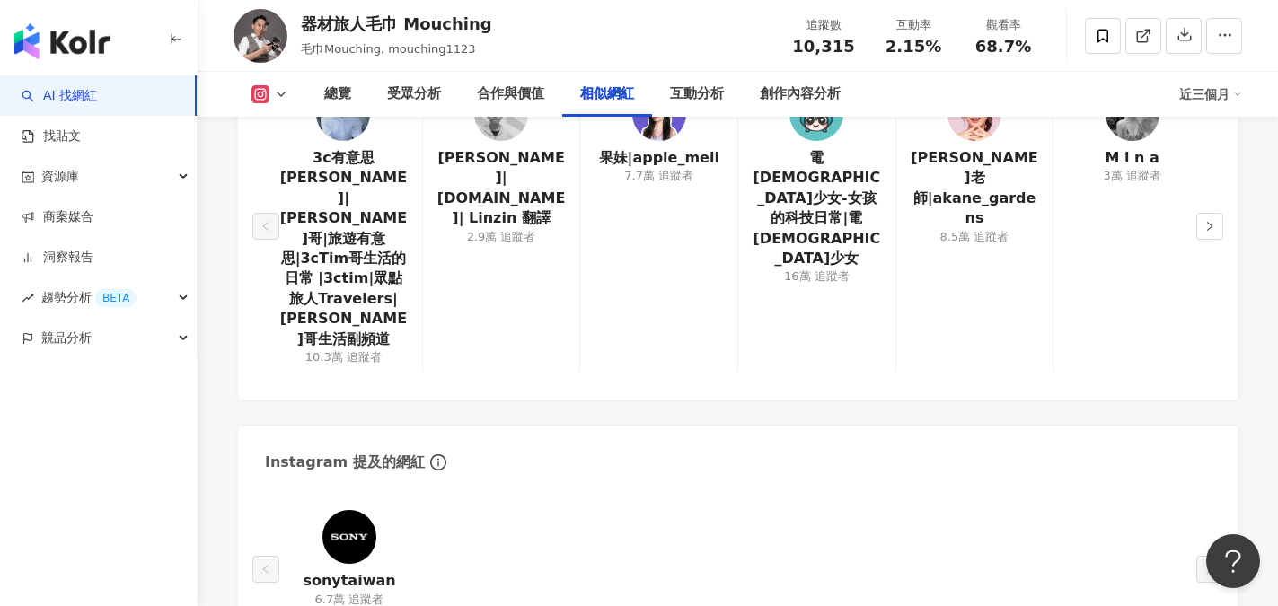
scroll to position [3144, 0]
